Goal: Task Accomplishment & Management: Manage account settings

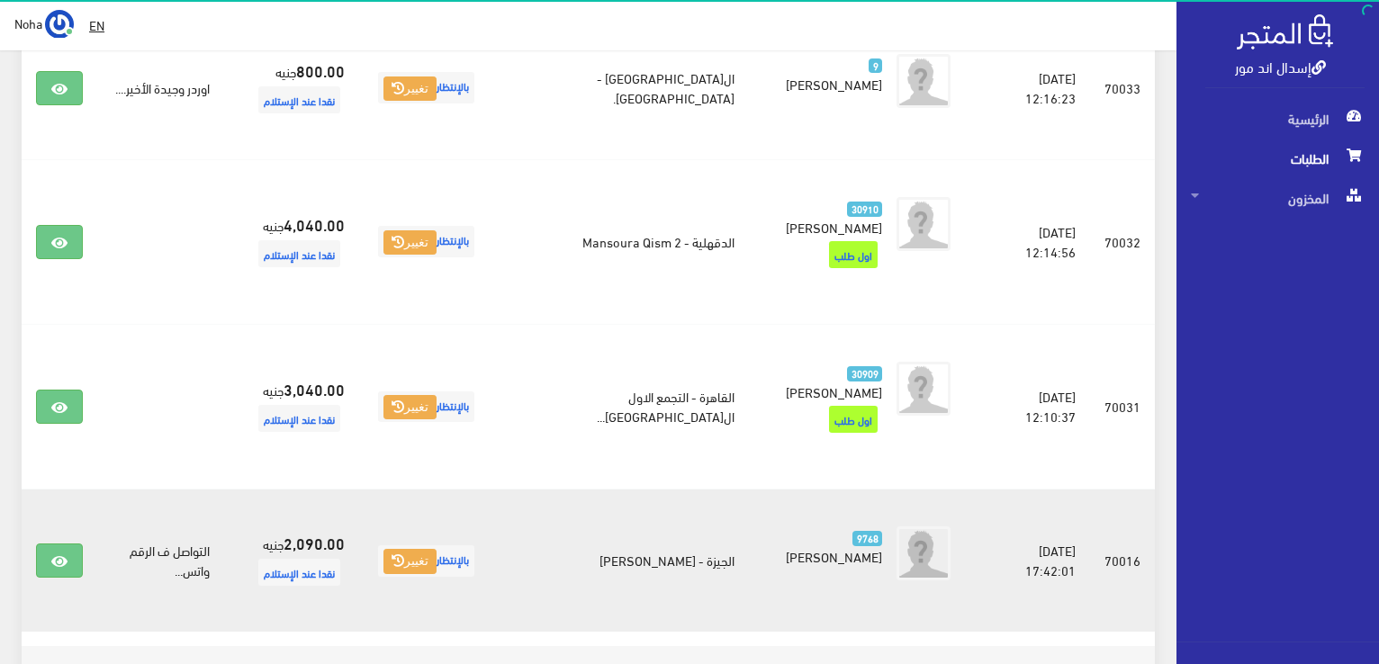
scroll to position [450, 0]
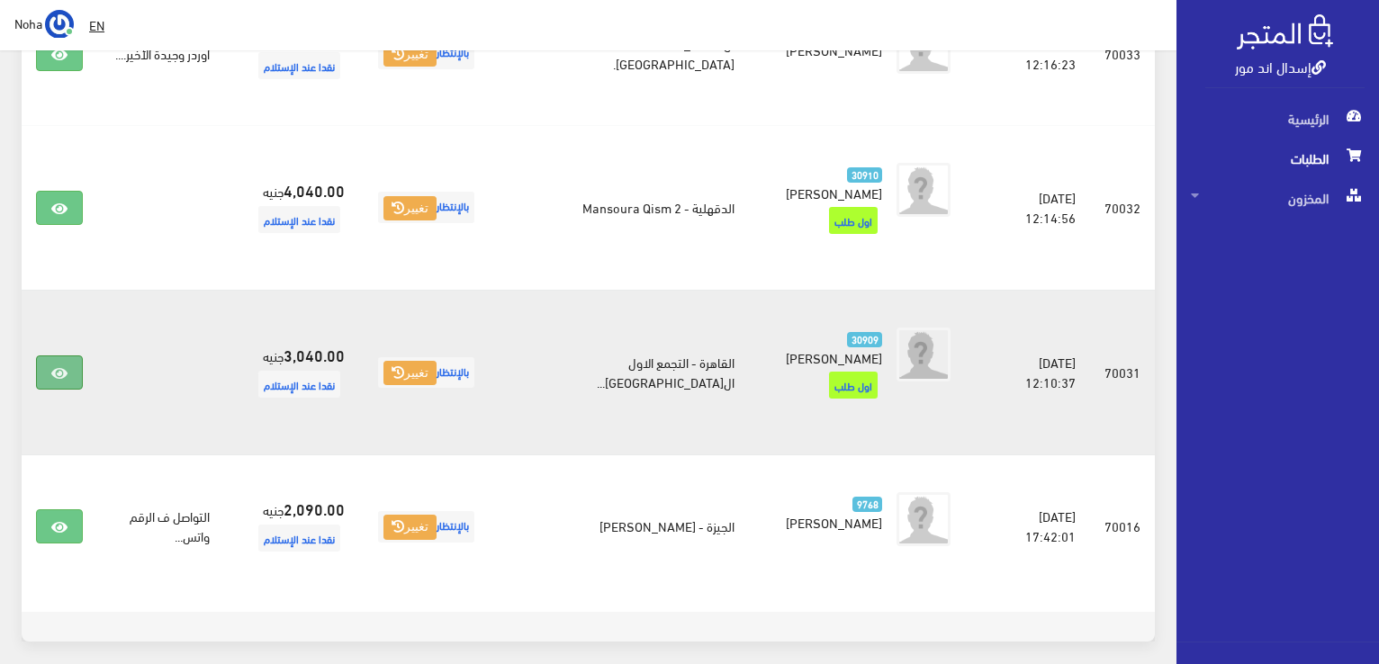
click at [52, 366] on icon at bounding box center [59, 373] width 16 height 14
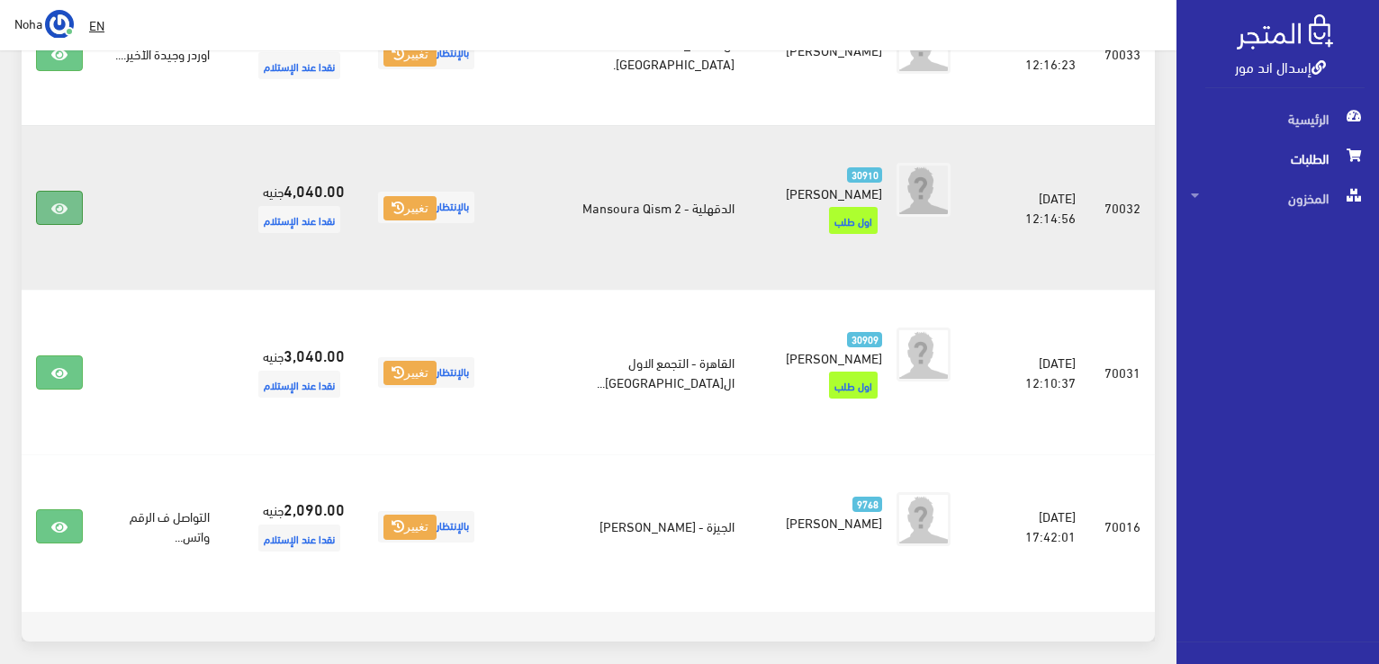
click at [38, 191] on link at bounding box center [59, 208] width 47 height 34
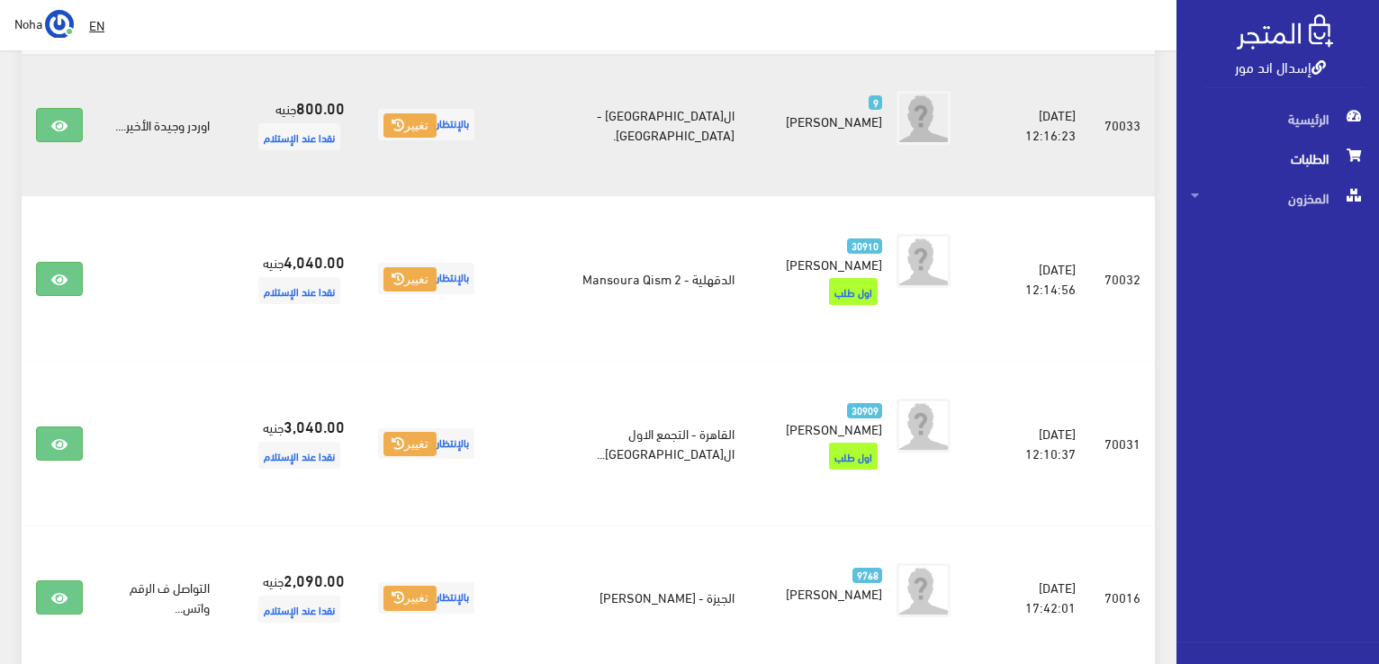
scroll to position [360, 0]
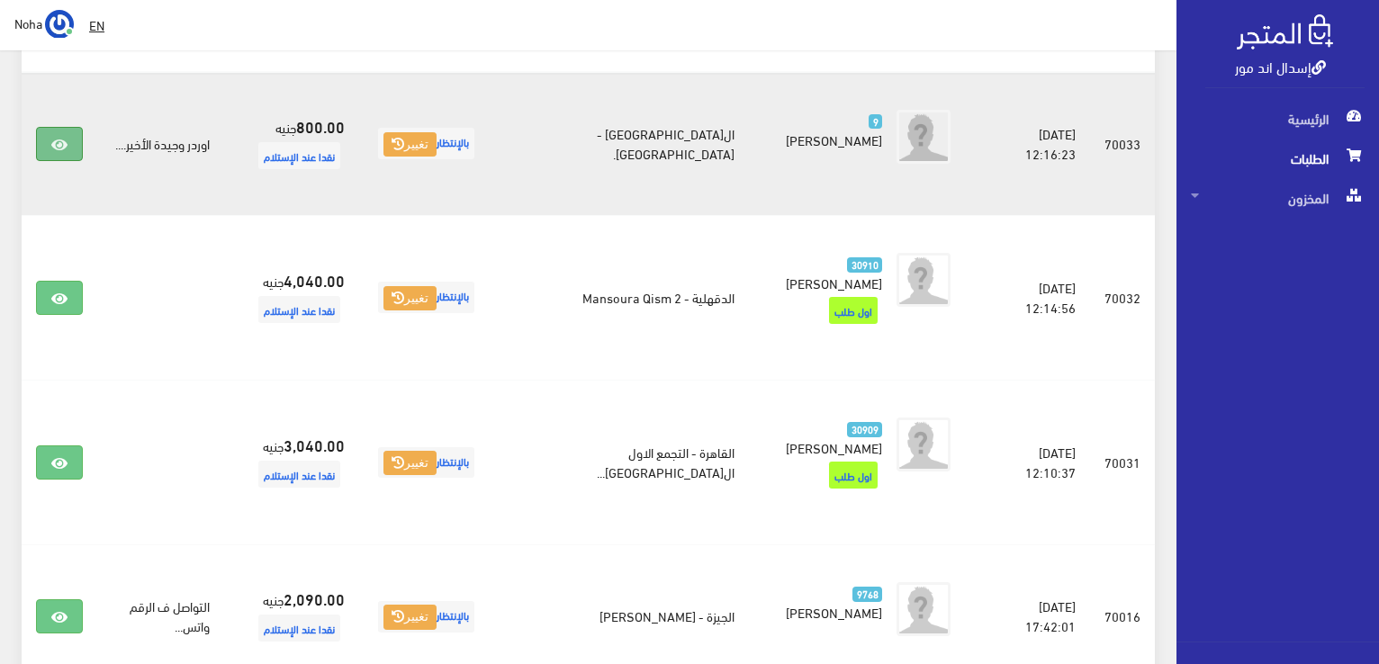
click at [68, 141] on link at bounding box center [59, 144] width 47 height 34
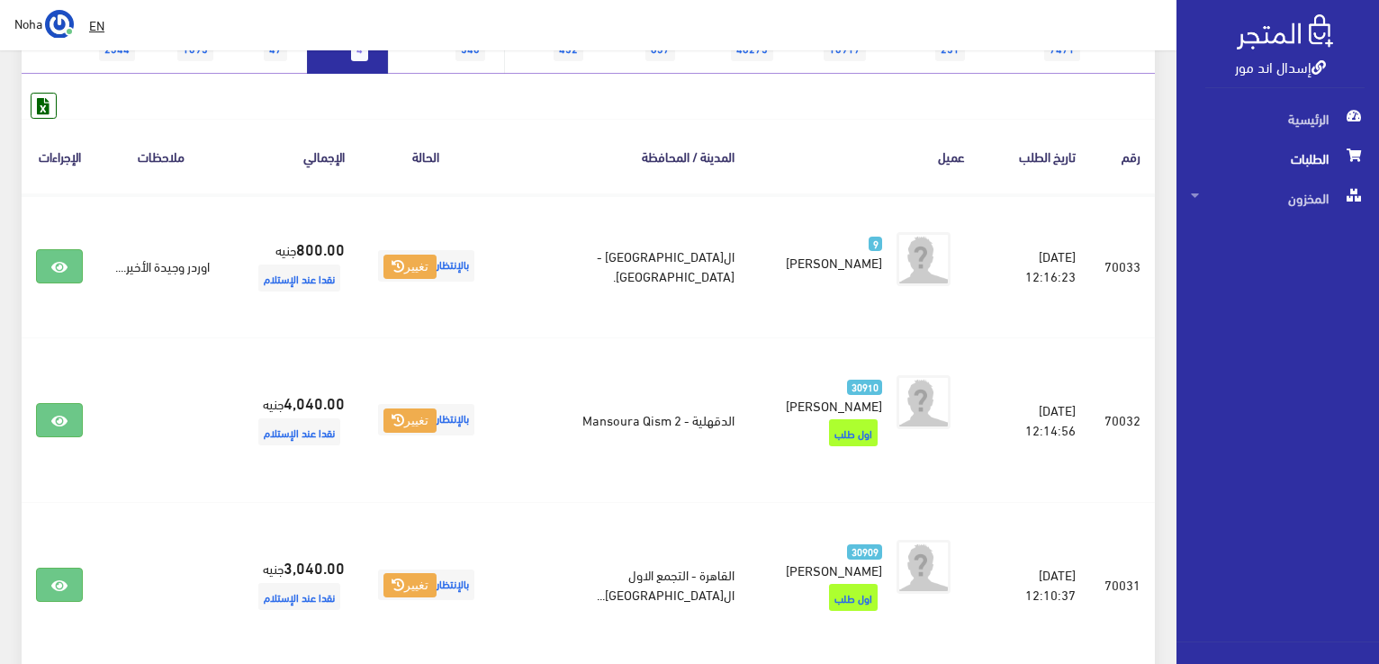
scroll to position [90, 0]
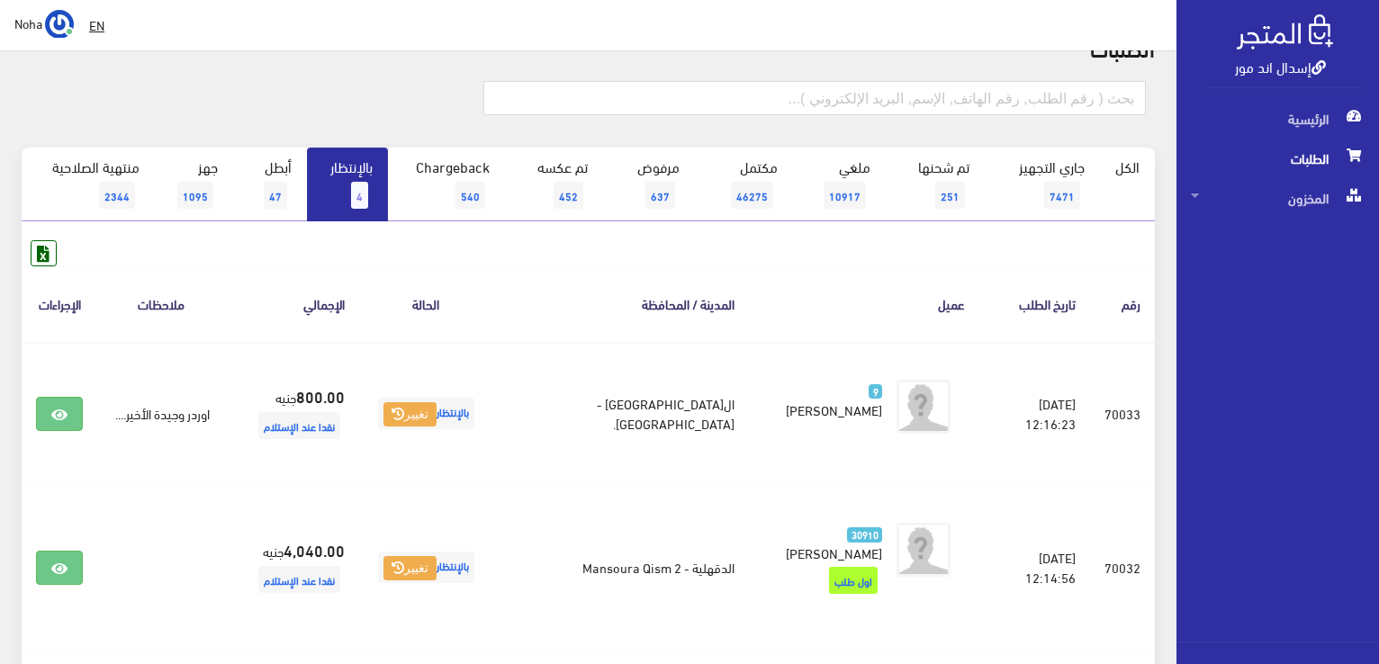
click at [346, 201] on link "بالإنتظار 4" at bounding box center [347, 185] width 81 height 74
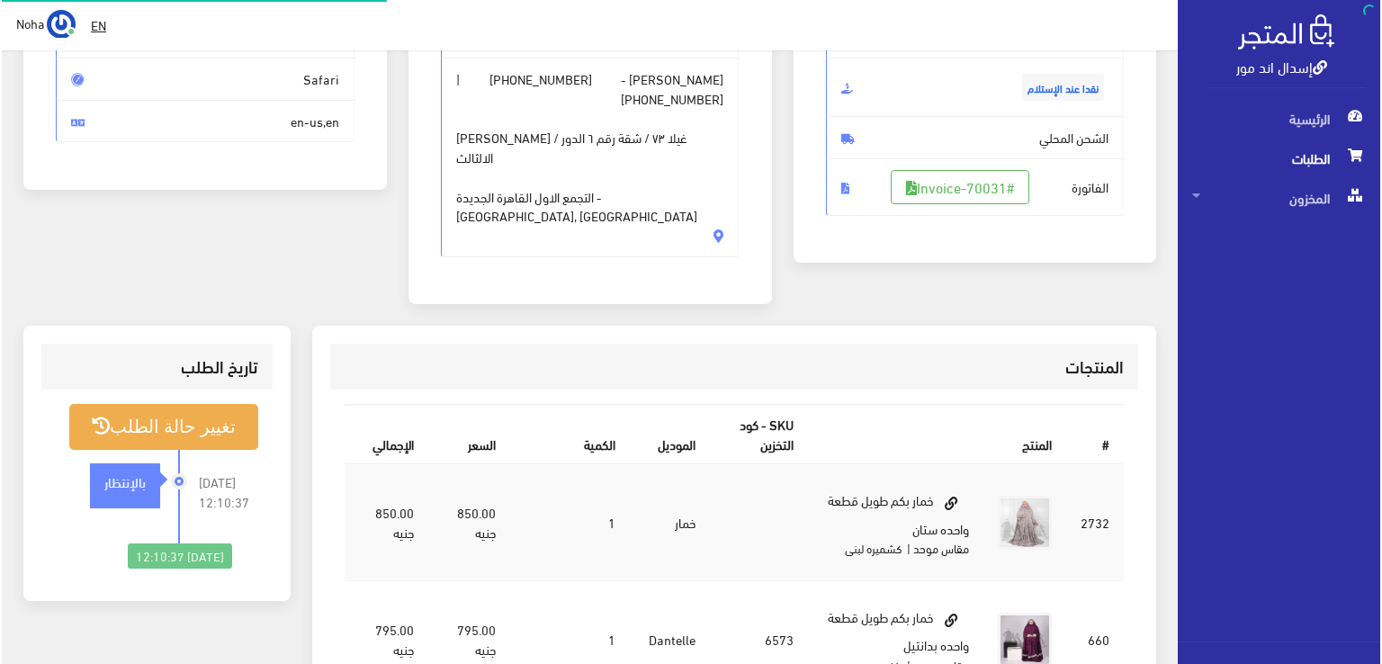
scroll to position [270, 0]
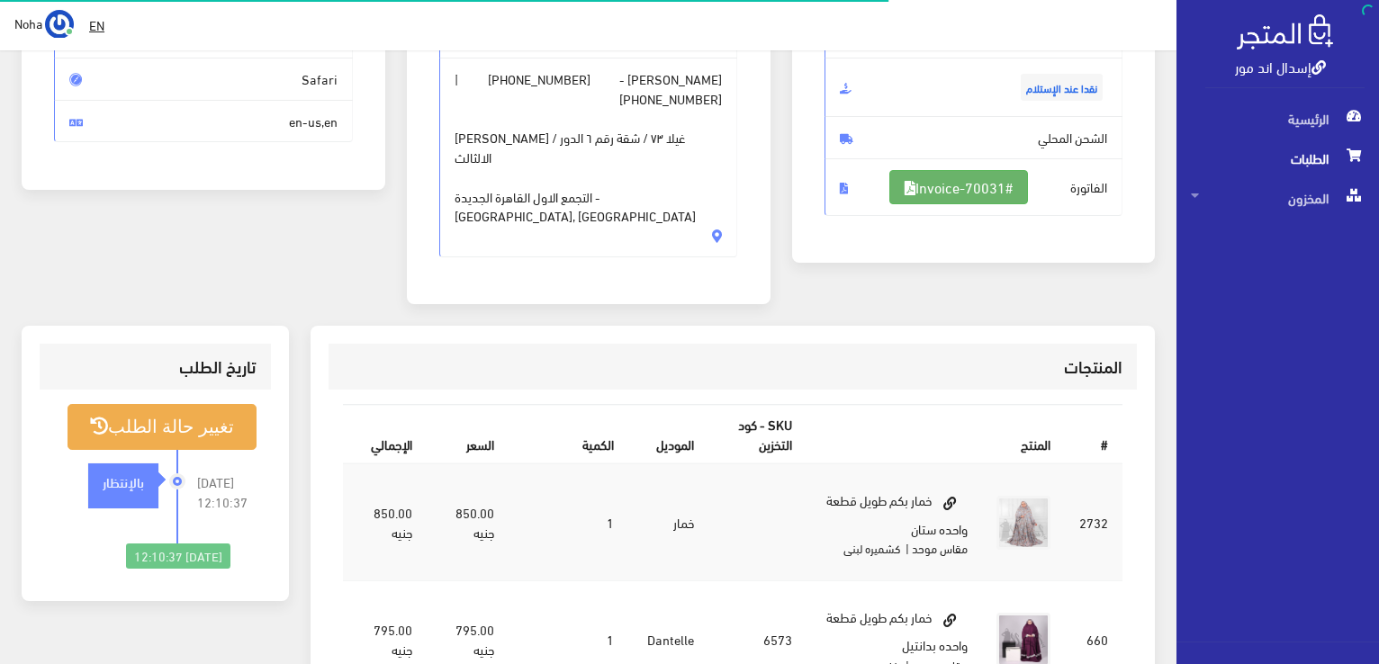
click at [1003, 183] on link "#Invoice-70031" at bounding box center [958, 187] width 139 height 34
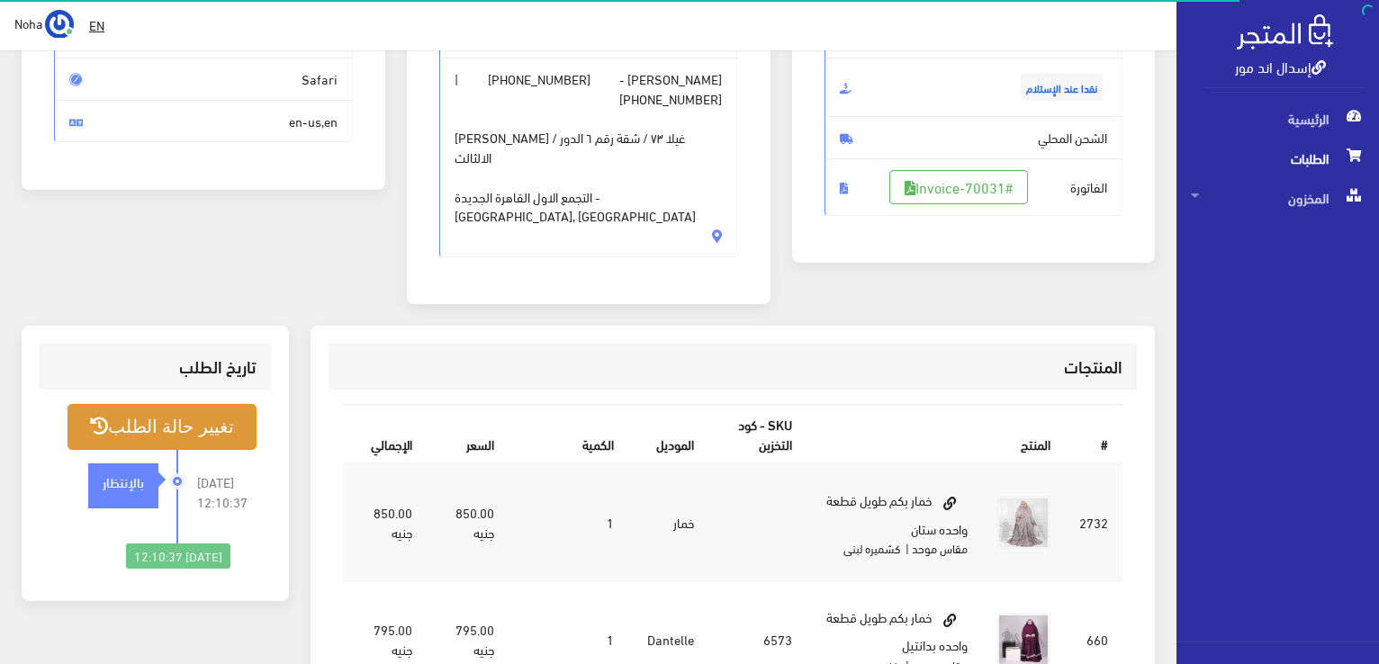
click at [209, 404] on button "تغيير حالة الطلب" at bounding box center [161, 427] width 189 height 46
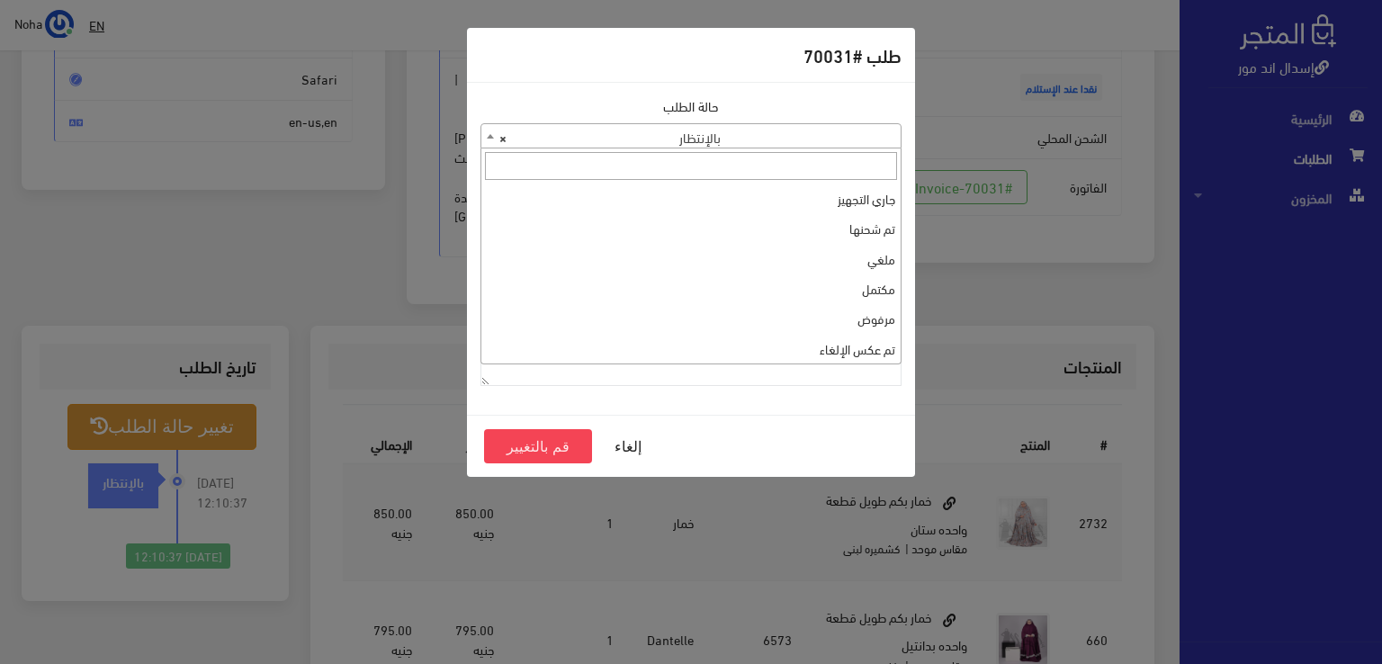
click at [649, 140] on span "× بالإنتظار" at bounding box center [690, 136] width 419 height 25
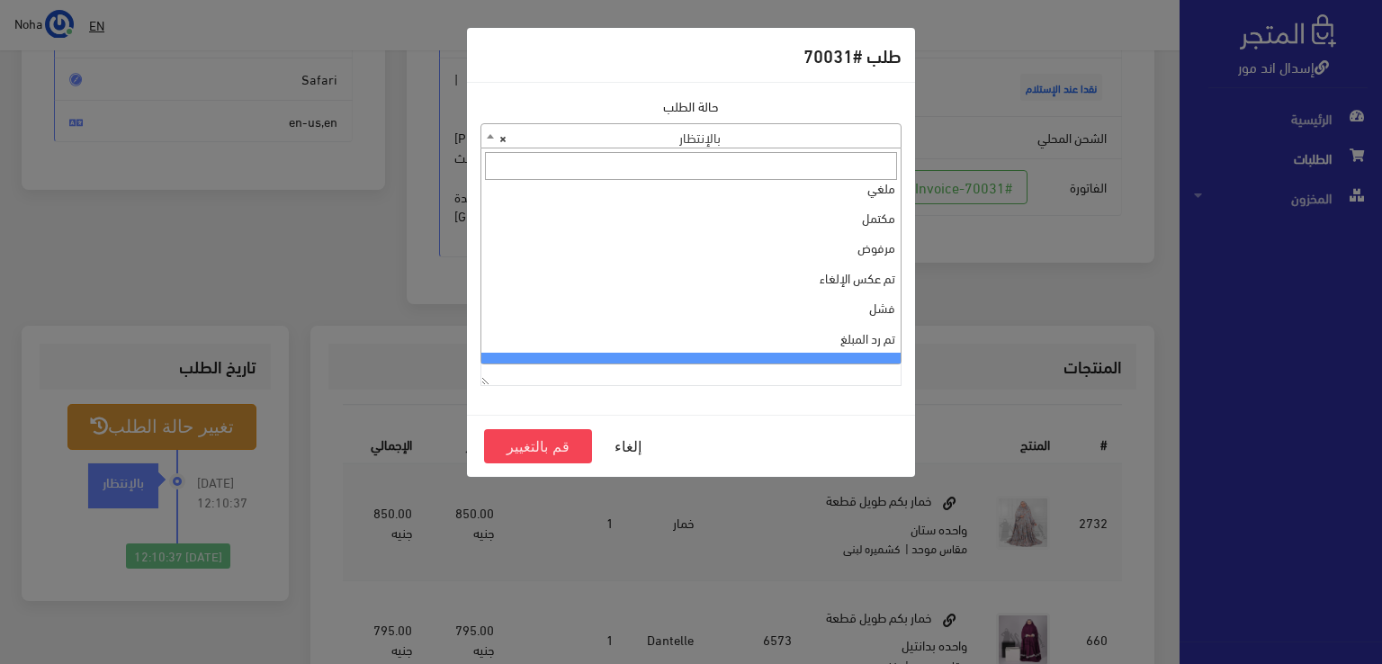
scroll to position [0, 0]
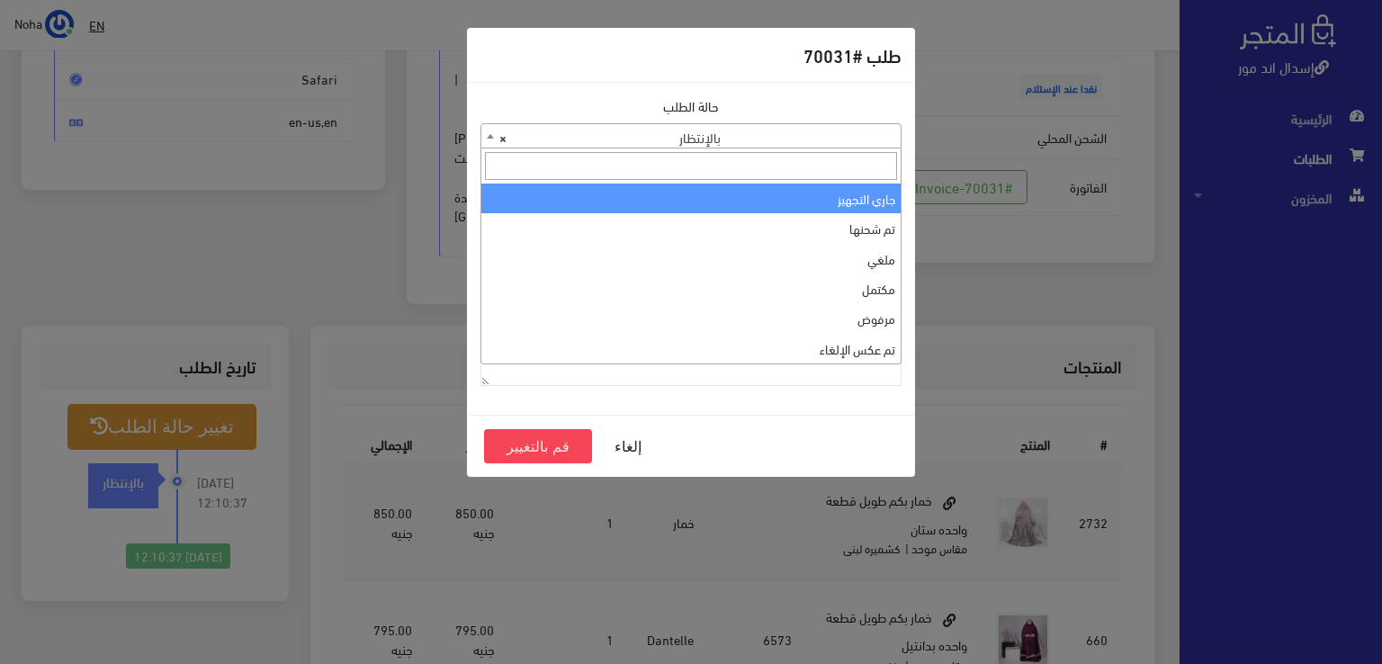
select select "1"
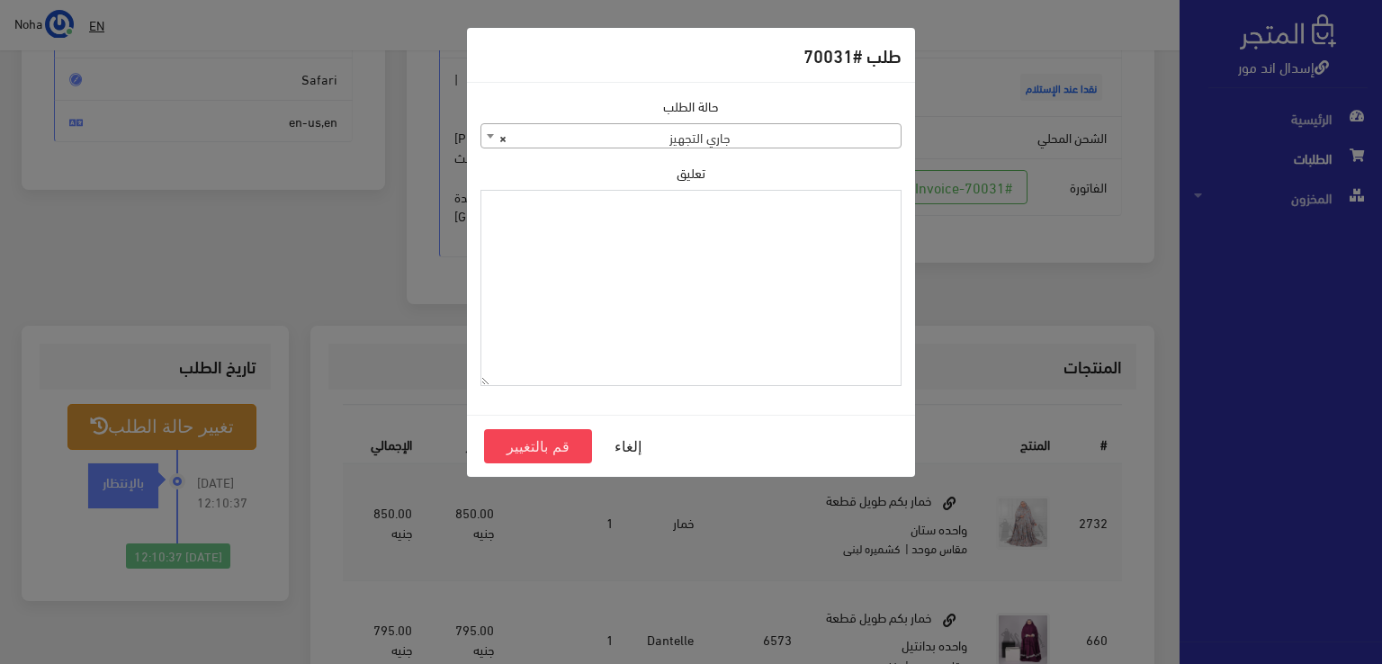
paste textarea "1112494"
type textarea "1112494"
click at [562, 444] on button "قم بالتغيير" at bounding box center [538, 446] width 108 height 34
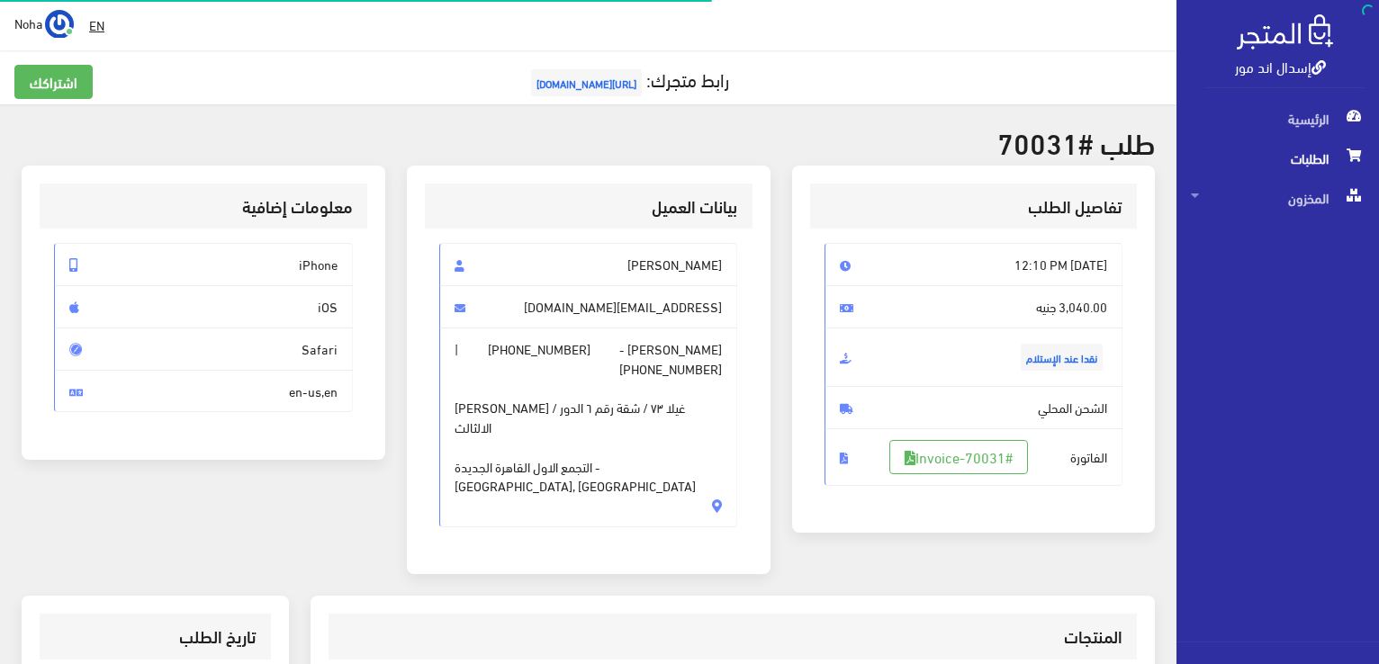
scroll to position [258, 0]
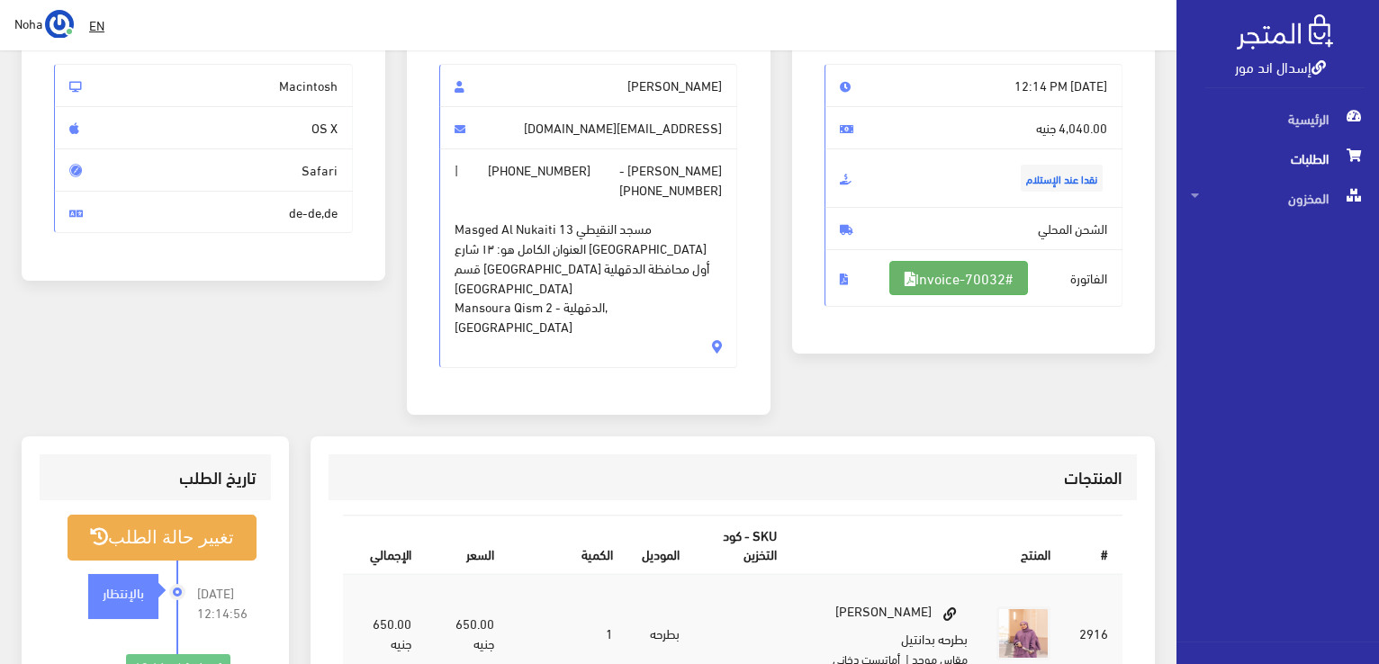
scroll to position [180, 0]
click at [993, 276] on link "#Invoice-70032" at bounding box center [958, 277] width 139 height 34
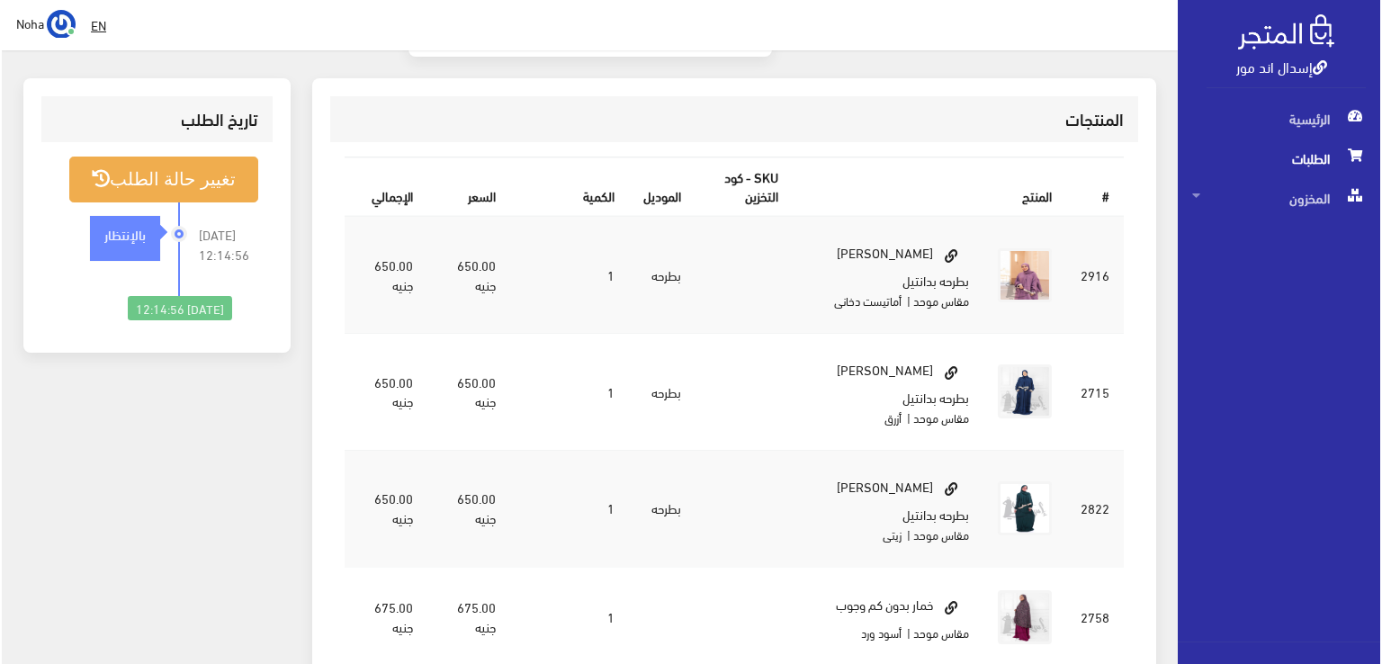
scroll to position [540, 0]
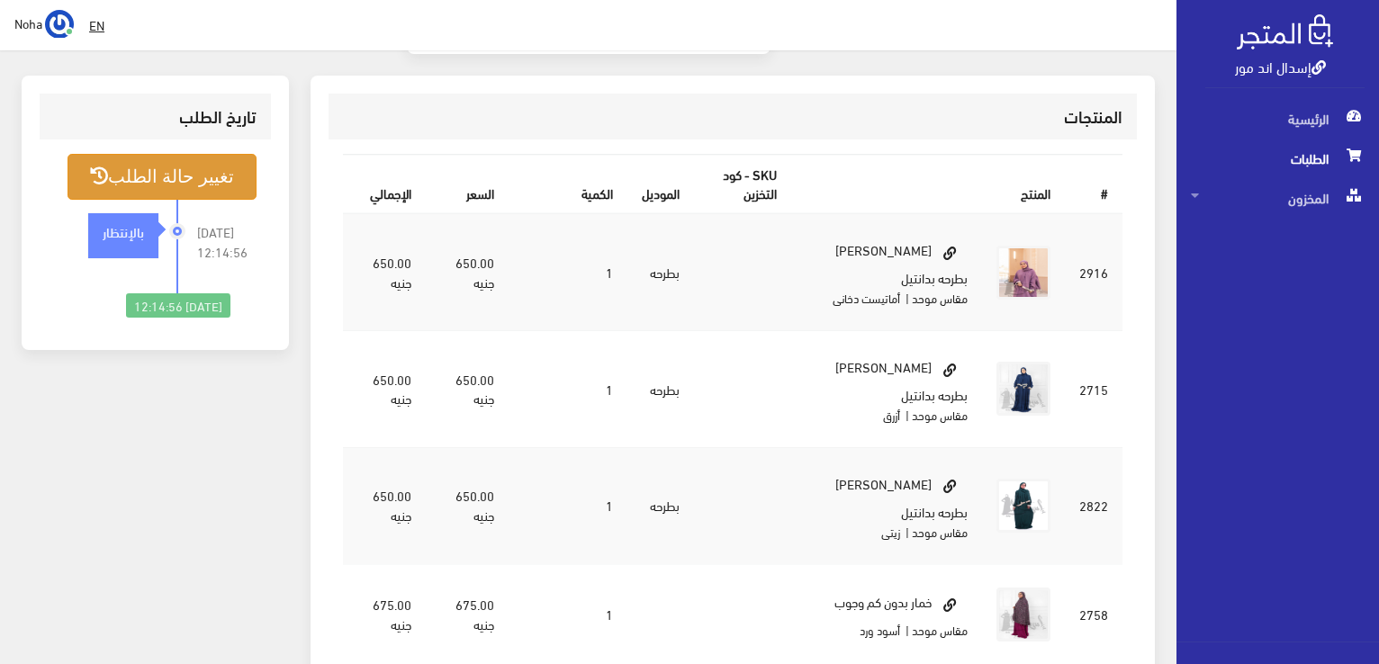
click at [212, 154] on button "تغيير حالة الطلب" at bounding box center [161, 177] width 189 height 46
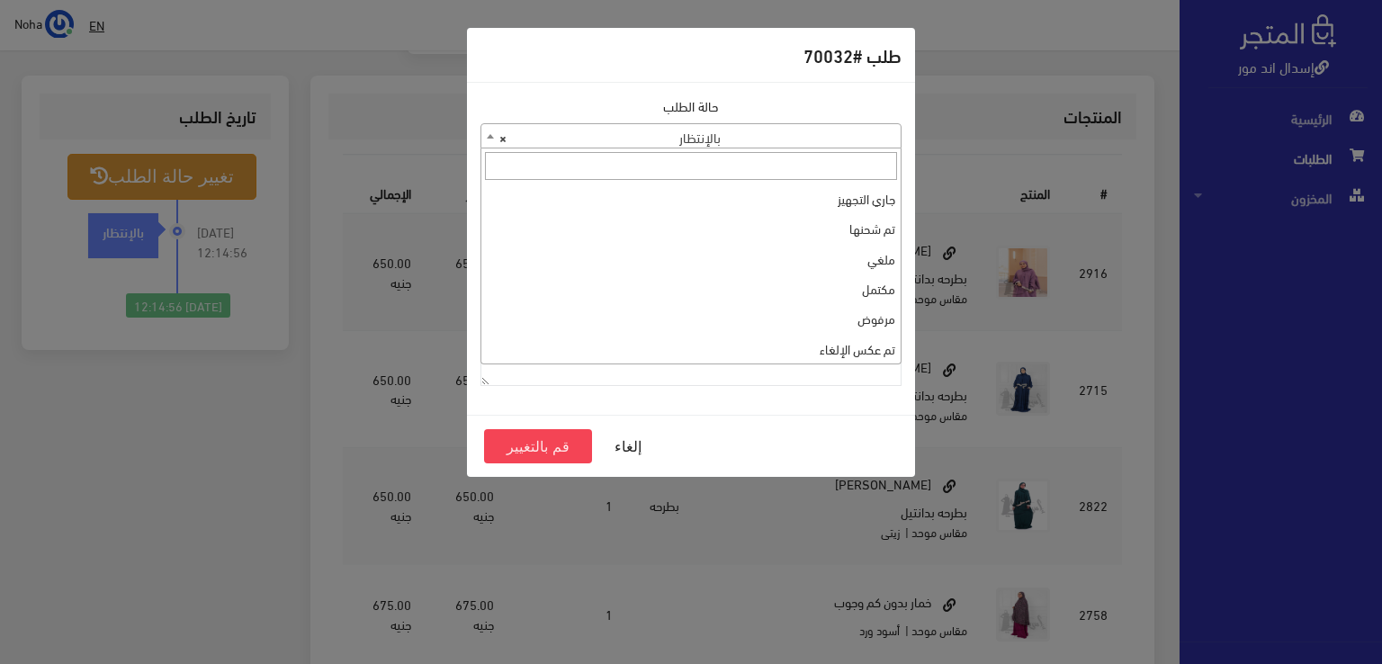
click at [702, 124] on span "× بالإنتظار" at bounding box center [690, 136] width 419 height 25
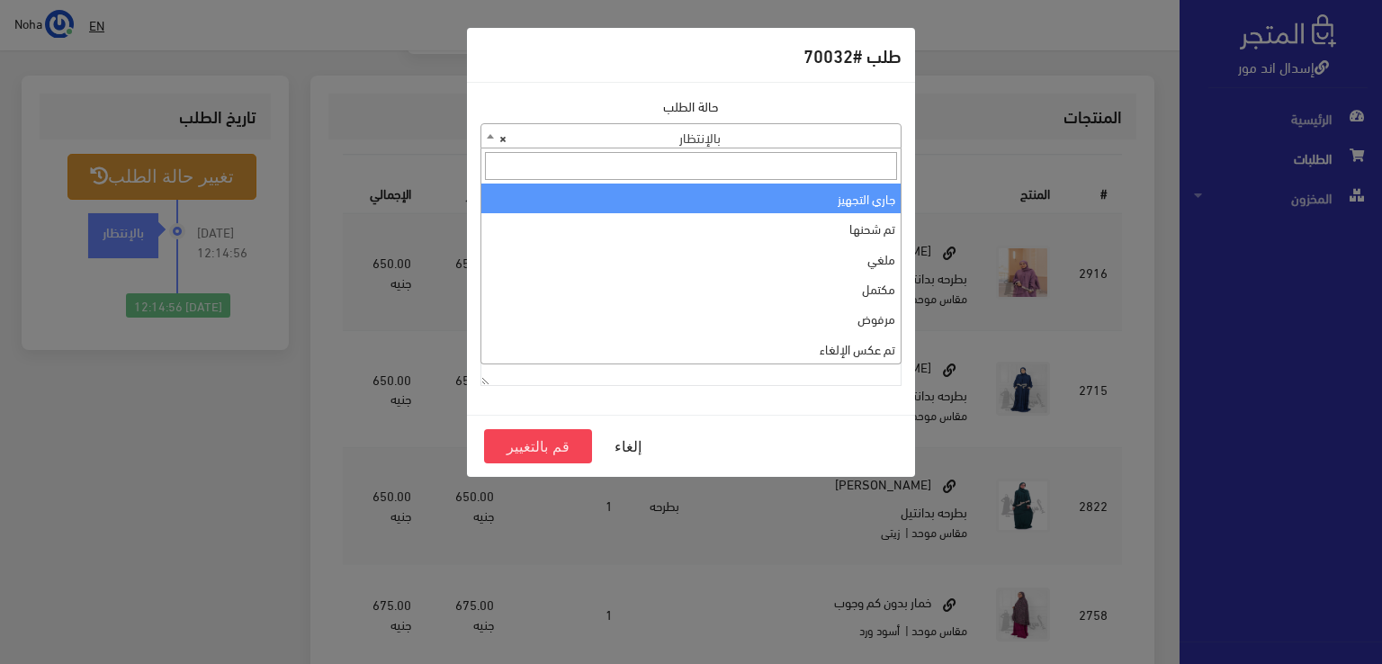
select select "1"
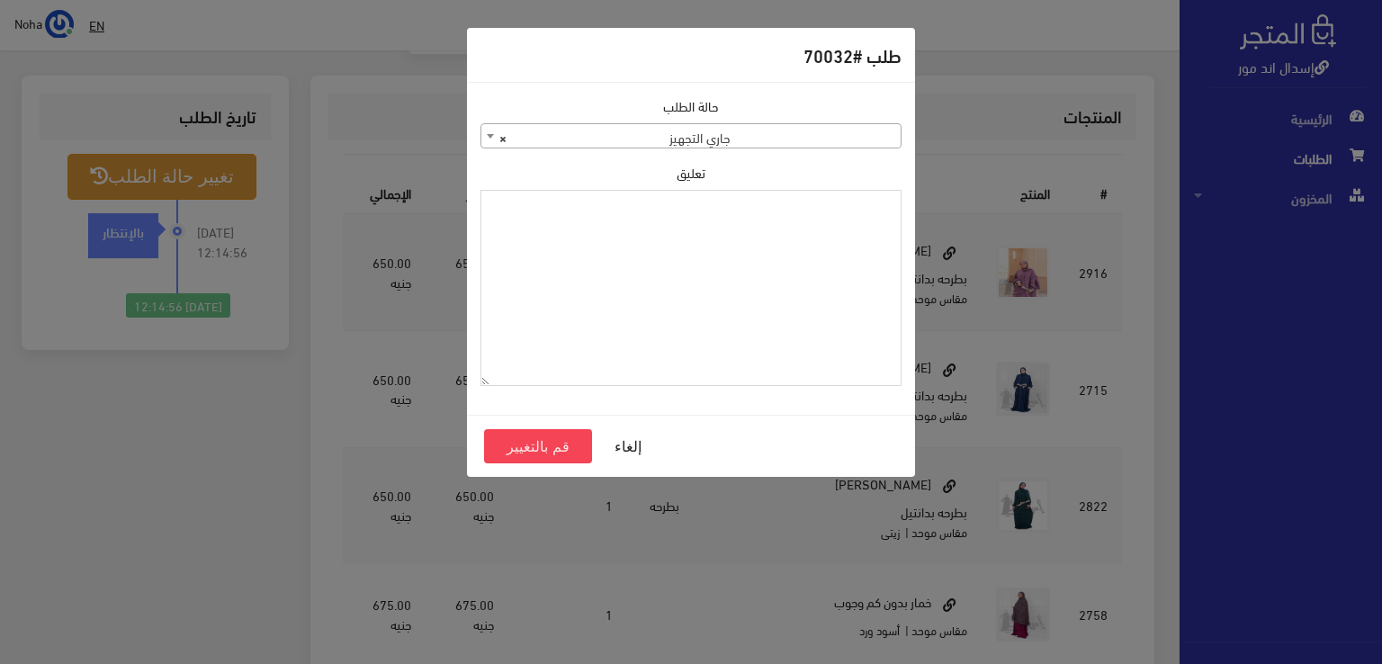
paste textarea "1112494"
type textarea "1112494"
click at [577, 452] on button "قم بالتغيير" at bounding box center [538, 446] width 108 height 34
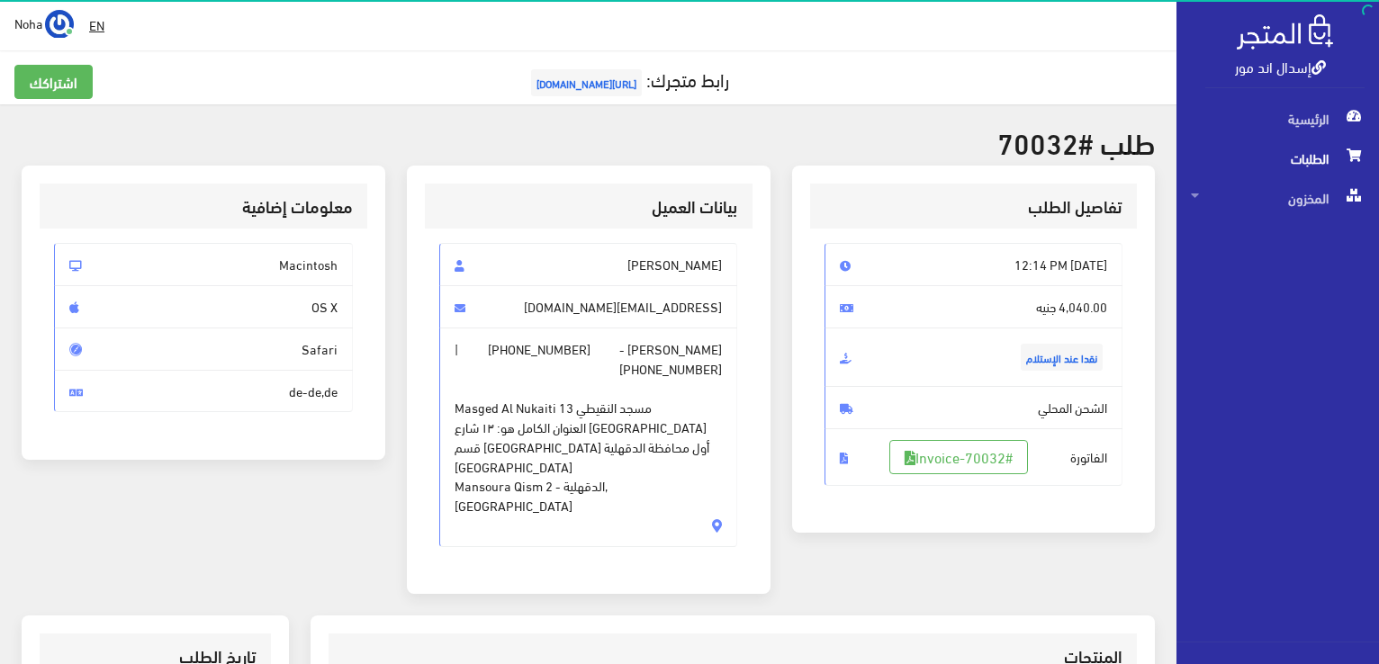
scroll to position [270, 0]
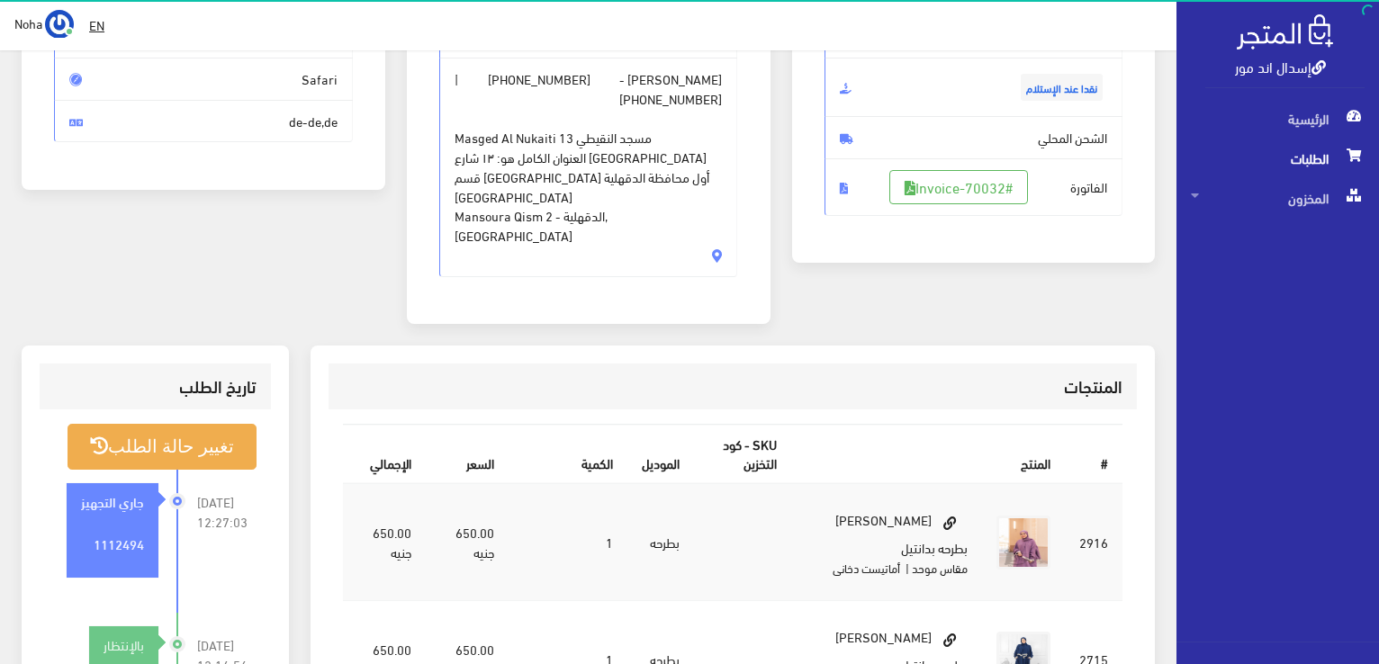
click at [4, 8] on div " EN Noha اشتراكي" at bounding box center [588, 25] width 1176 height 50
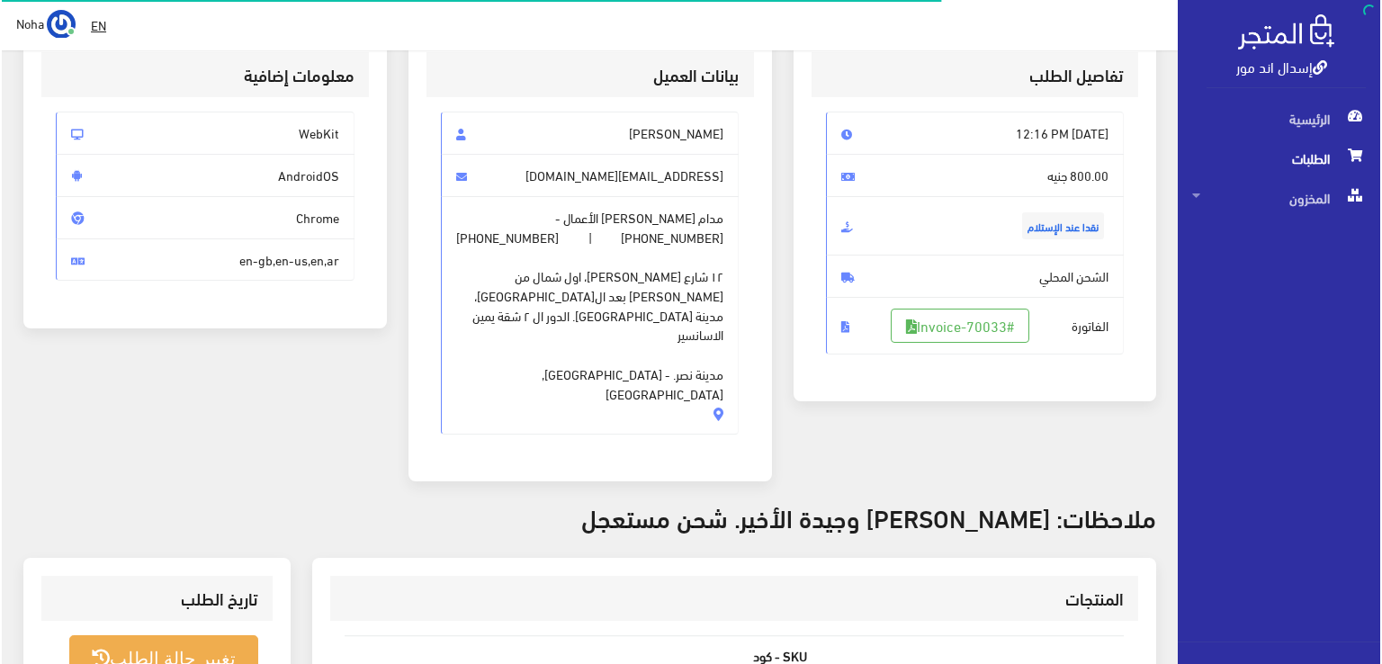
scroll to position [270, 0]
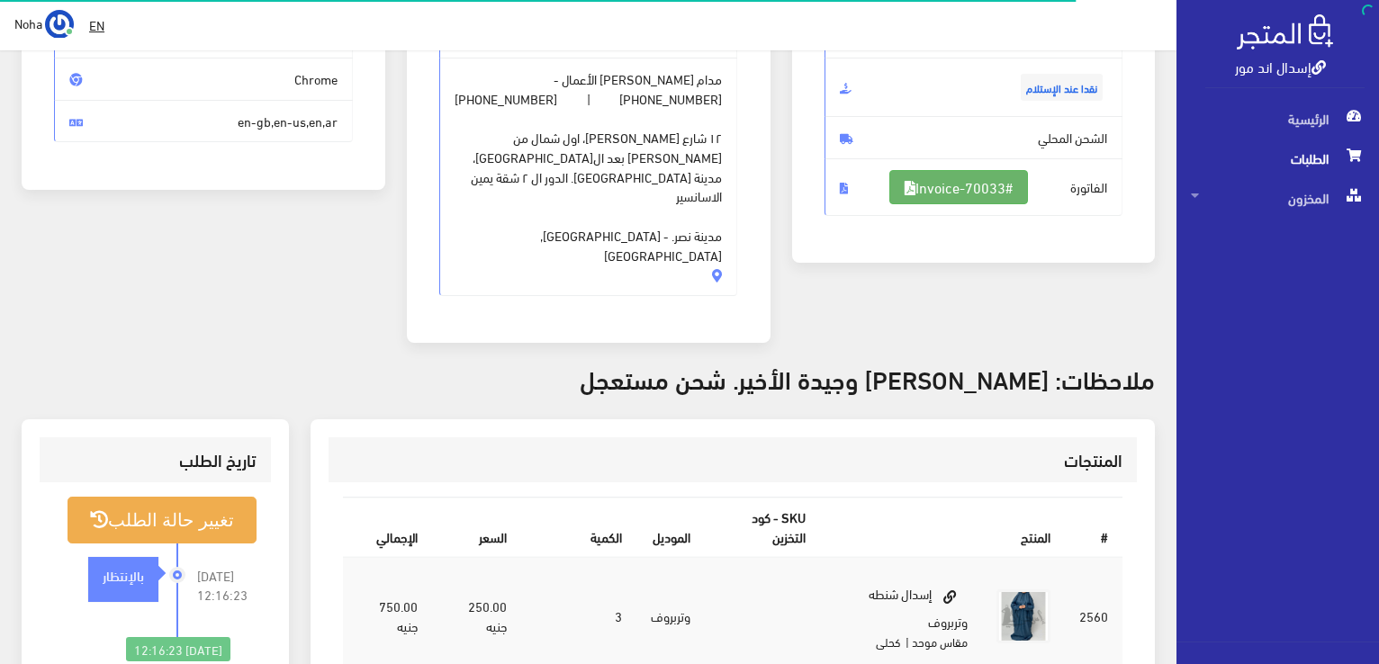
click at [953, 186] on link "#Invoice-70033" at bounding box center [958, 187] width 139 height 34
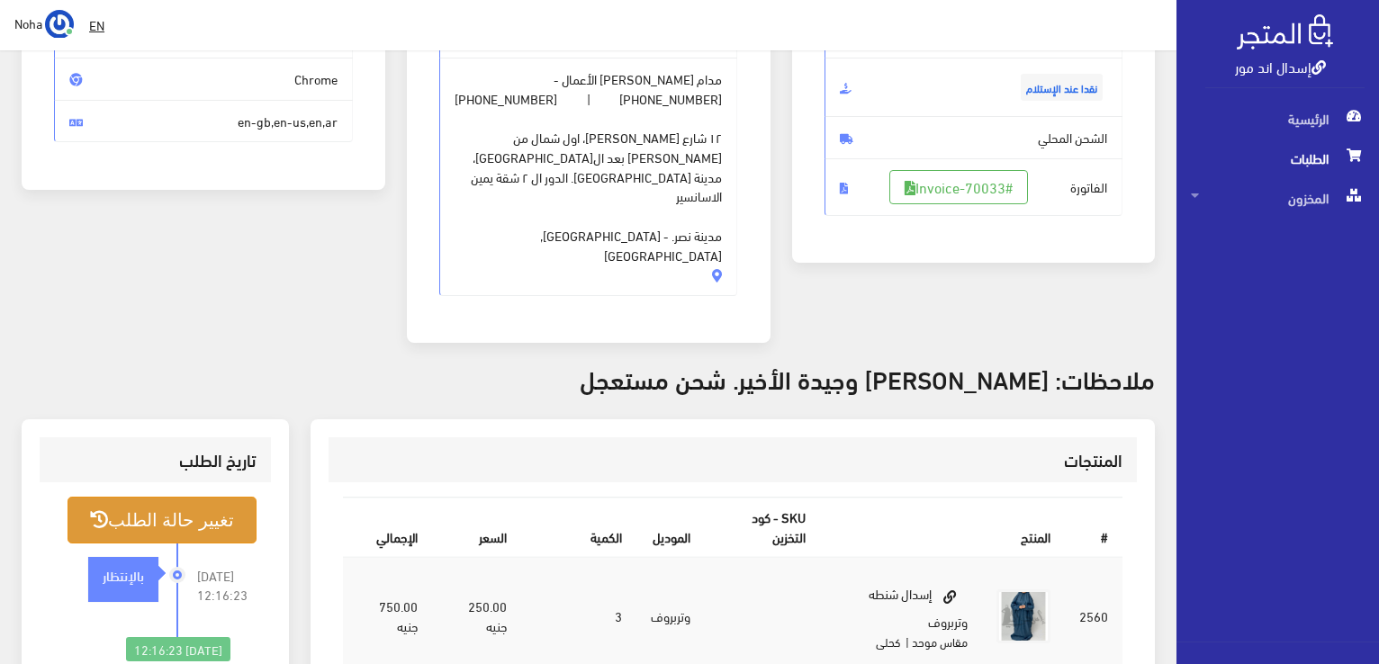
click at [130, 497] on button "تغيير حالة الطلب" at bounding box center [161, 520] width 189 height 46
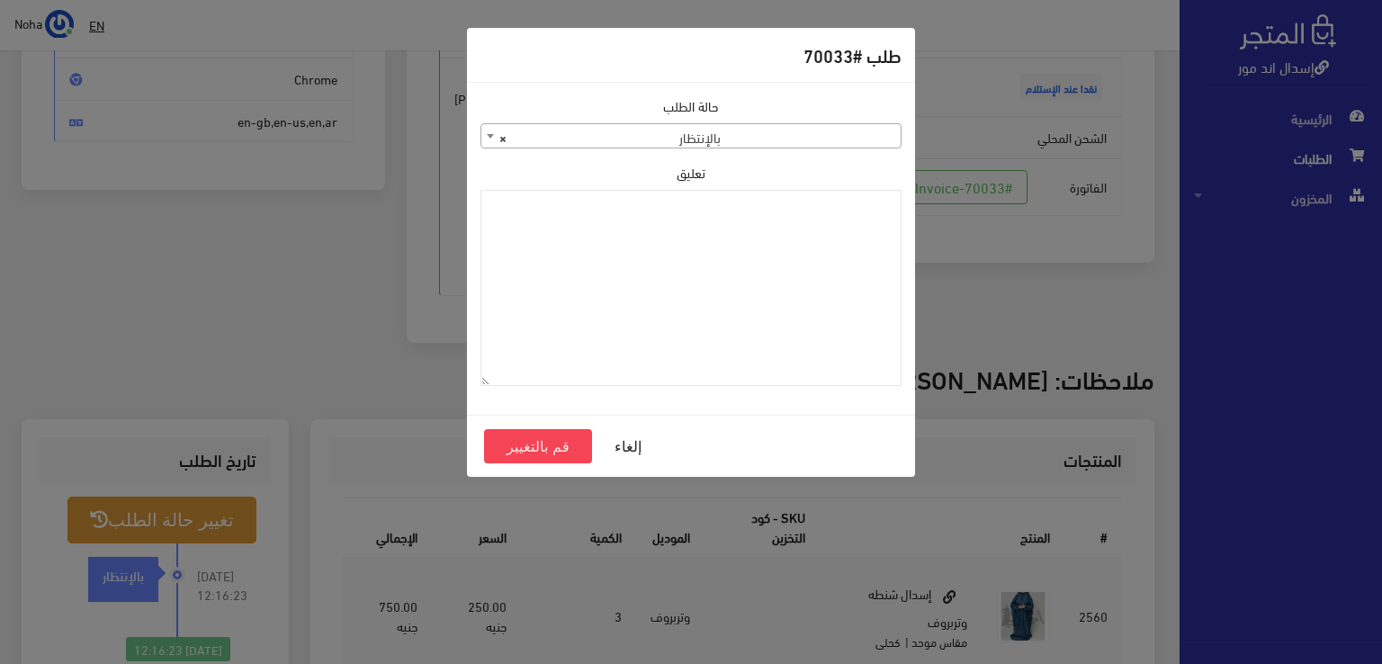
click at [732, 143] on span "× بالإنتظار" at bounding box center [690, 136] width 419 height 25
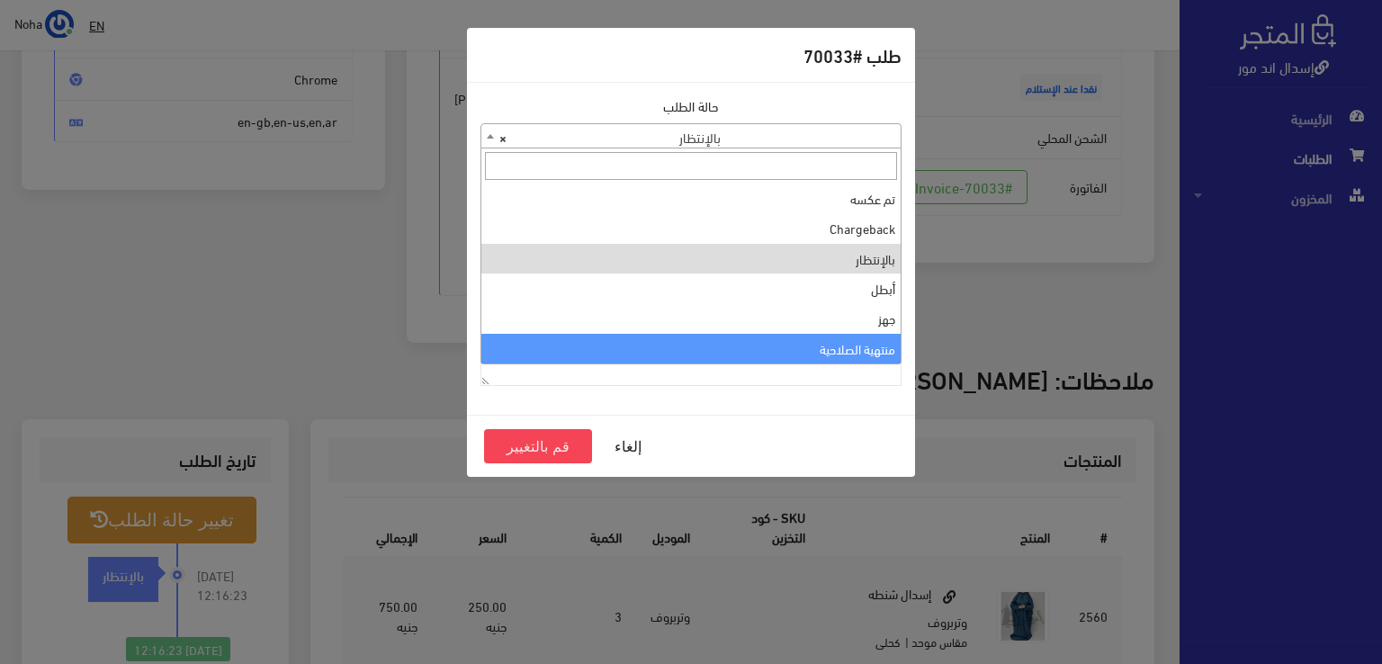
select select "14"
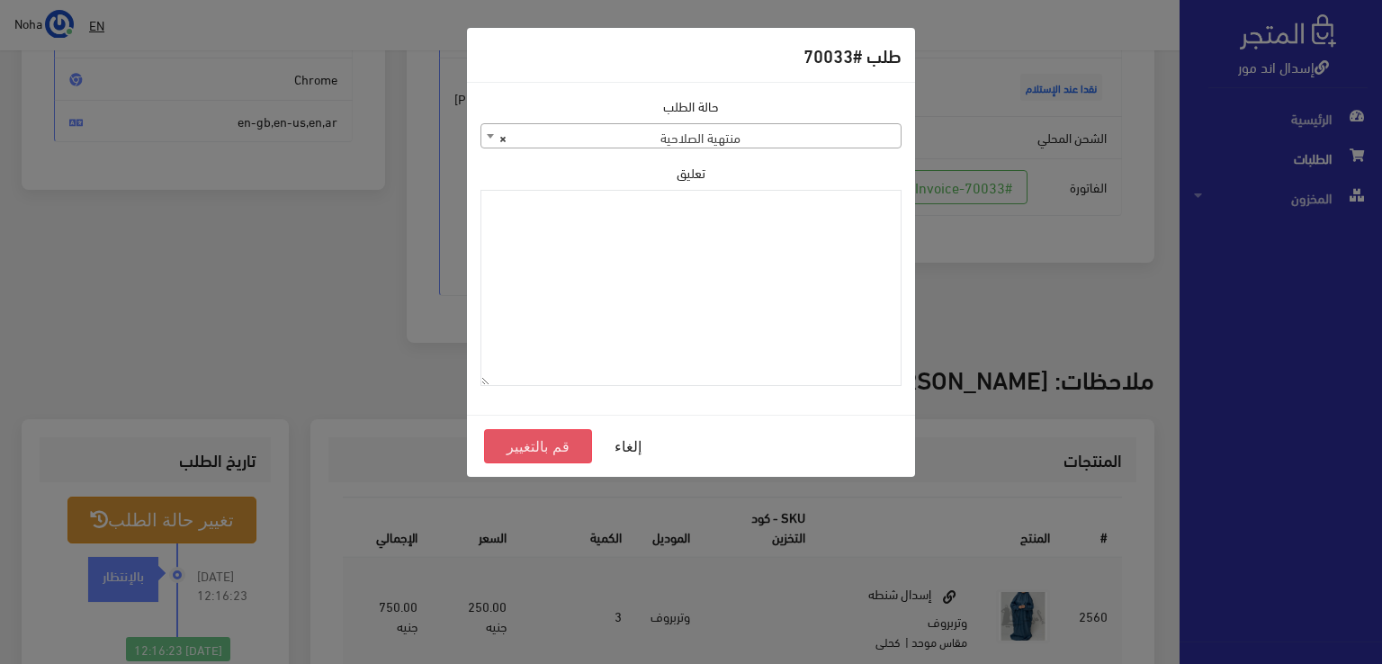
click at [569, 437] on button "قم بالتغيير" at bounding box center [538, 446] width 108 height 34
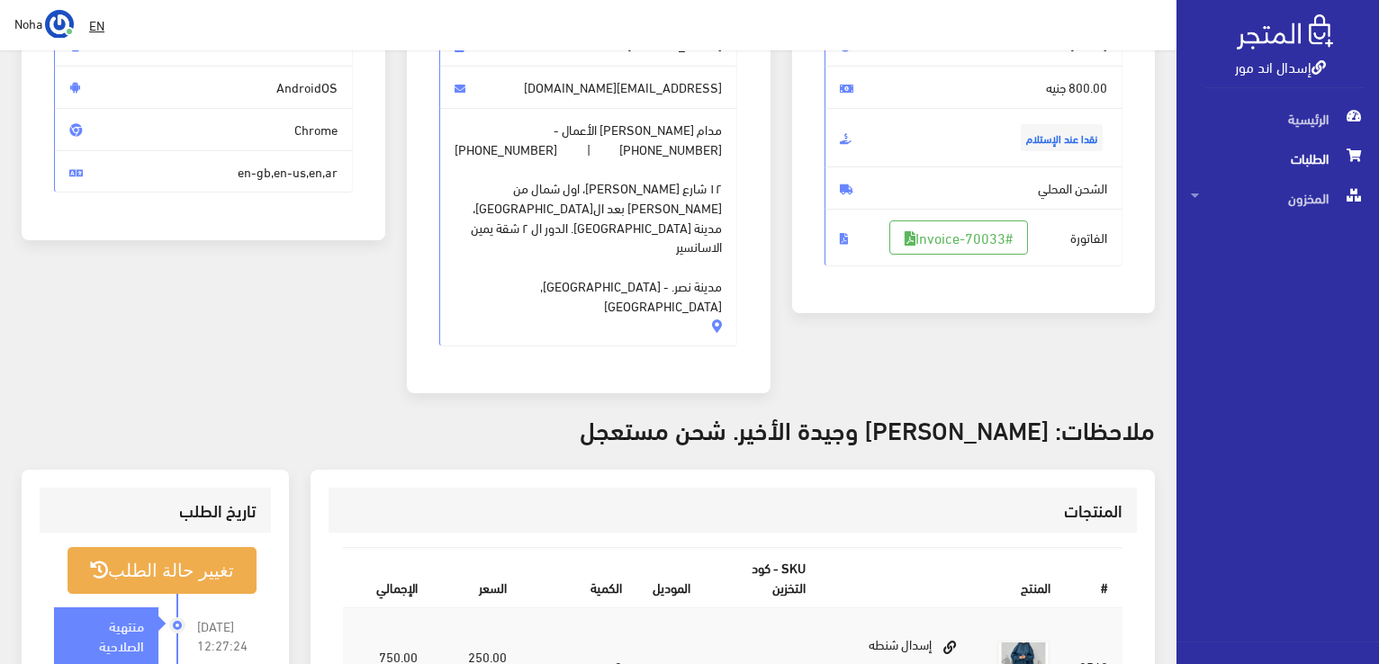
scroll to position [450, 0]
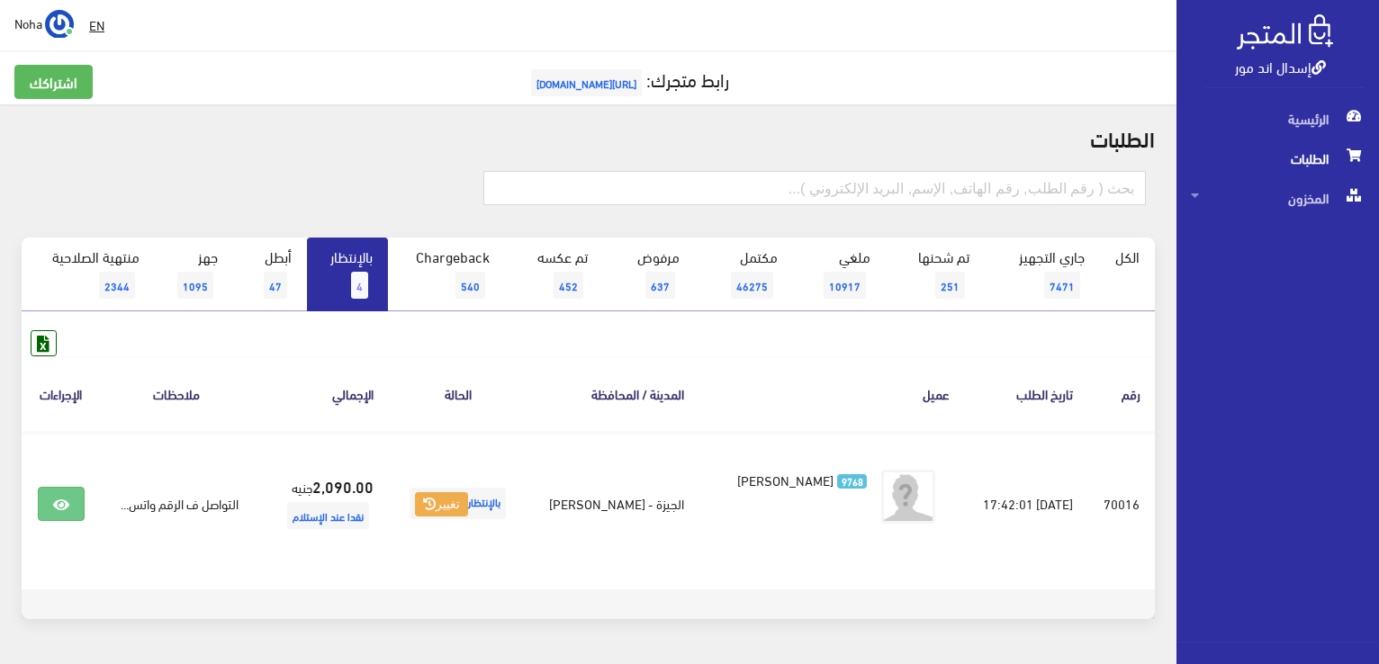
click at [359, 282] on span "4" at bounding box center [359, 285] width 17 height 27
click at [351, 242] on link "بالإنتظار 4" at bounding box center [347, 275] width 81 height 74
click at [370, 266] on link "بالإنتظار 4" at bounding box center [347, 275] width 81 height 74
click at [326, 256] on link "بالإنتظار 4" at bounding box center [347, 275] width 81 height 74
click at [352, 276] on link "بالإنتظار 4" at bounding box center [347, 275] width 81 height 74
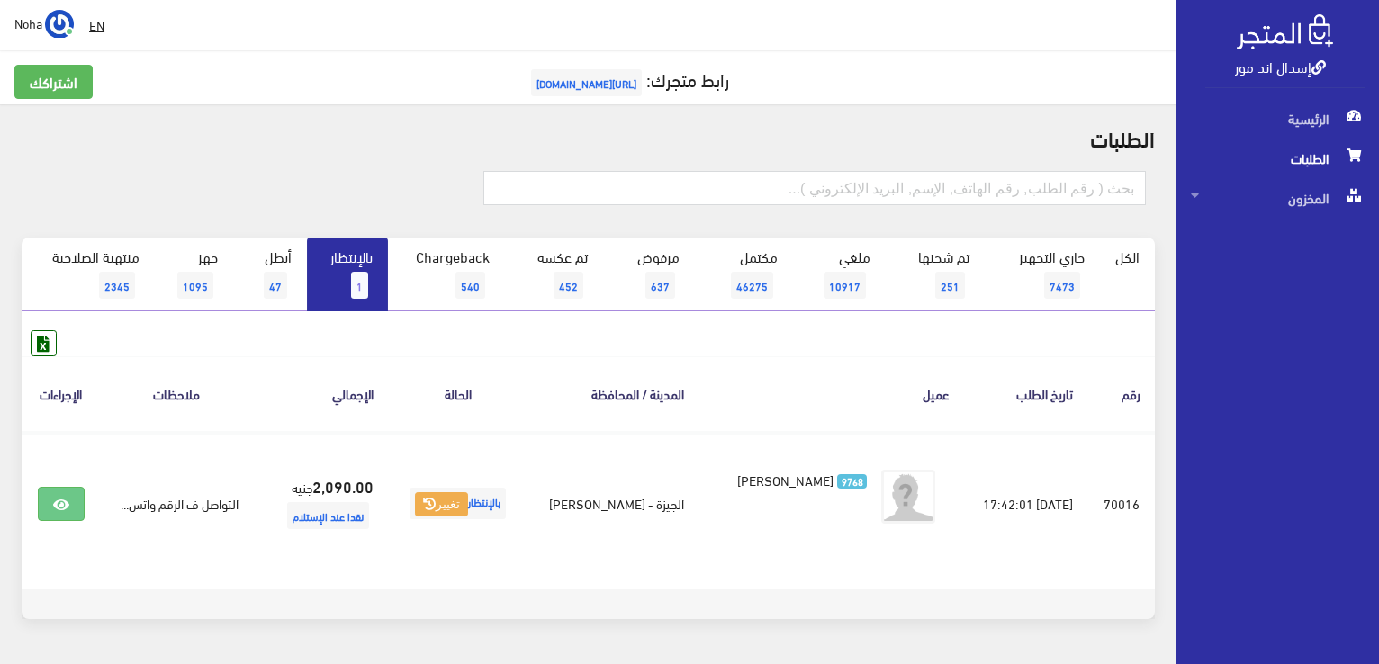
click at [355, 267] on link "بالإنتظار 1" at bounding box center [347, 275] width 81 height 74
